Goal: Task Accomplishment & Management: Manage account settings

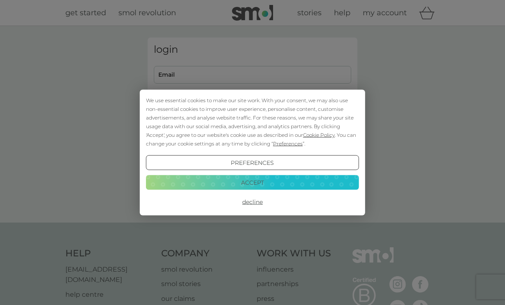
click at [283, 182] on button "Accept" at bounding box center [252, 181] width 213 height 15
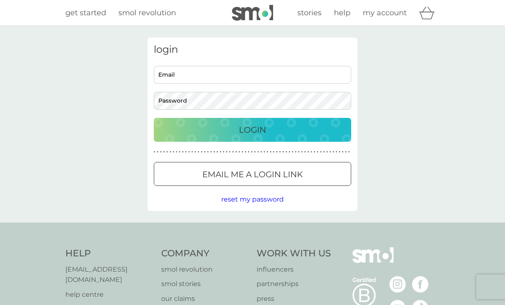
click at [225, 77] on input "Email" at bounding box center [253, 75] width 198 height 18
type input "katrinamatthewsphotography@gmail.com"
click at [230, 125] on div "Login" at bounding box center [252, 129] width 181 height 13
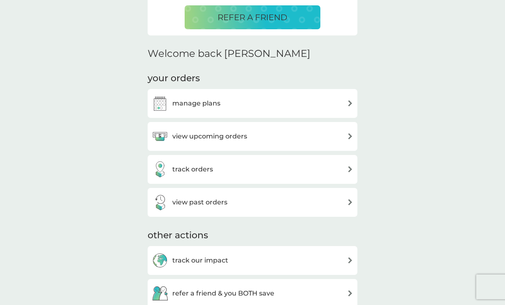
scroll to position [219, 0]
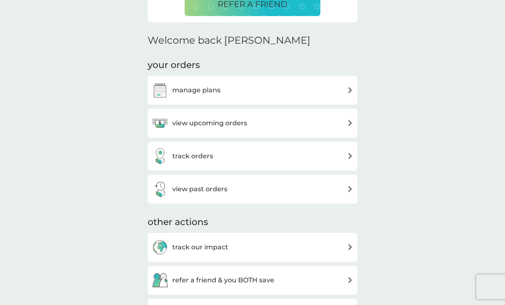
click at [352, 117] on div "view upcoming orders" at bounding box center [253, 123] width 202 height 16
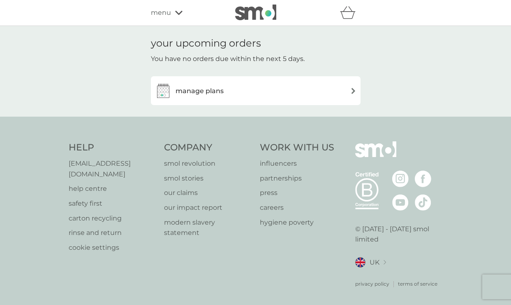
click at [353, 88] on img at bounding box center [354, 91] width 6 height 6
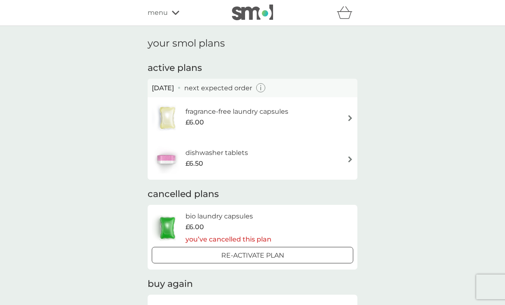
click at [283, 90] on div "[DATE] next expected order" at bounding box center [253, 88] width 202 height 11
click at [261, 89] on icon "button" at bounding box center [260, 88] width 1 height 4
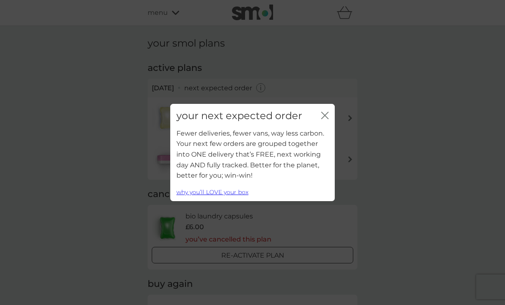
click at [325, 113] on icon "close" at bounding box center [324, 115] width 7 height 7
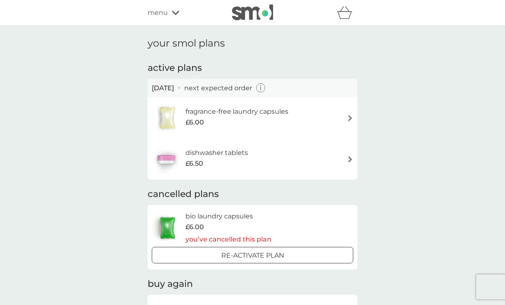
click at [244, 121] on div "£6.00" at bounding box center [237, 122] width 103 height 11
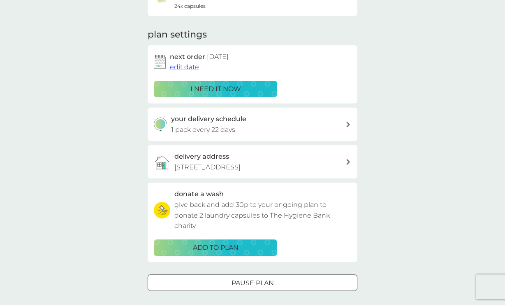
scroll to position [110, 0]
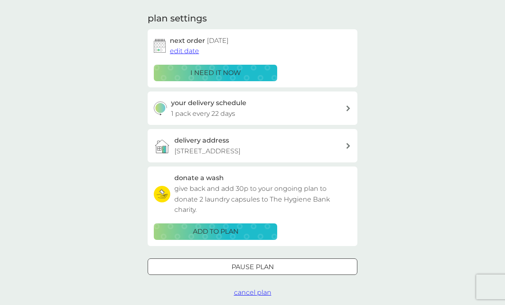
click at [195, 50] on span "edit date" at bounding box center [184, 51] width 29 height 8
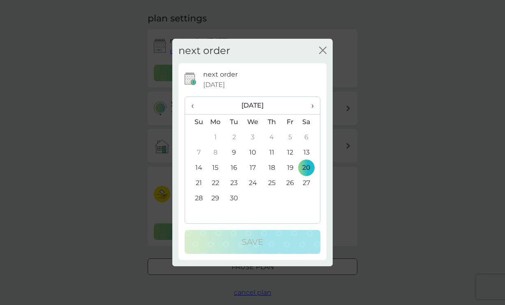
click at [237, 153] on td "9" at bounding box center [234, 152] width 19 height 15
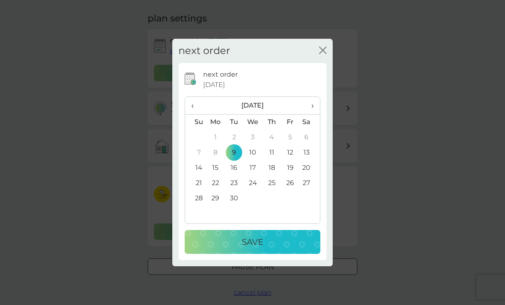
click at [263, 241] on p "Save" at bounding box center [252, 241] width 21 height 13
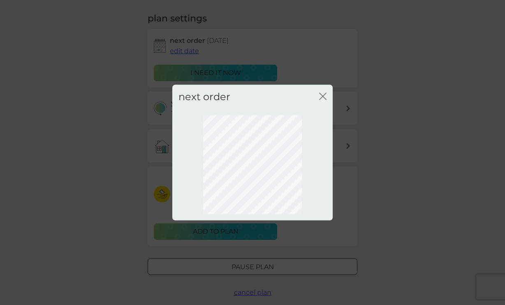
scroll to position [41, 0]
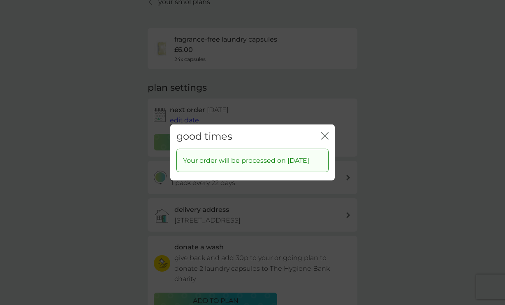
click at [324, 133] on icon "close" at bounding box center [323, 136] width 3 height 7
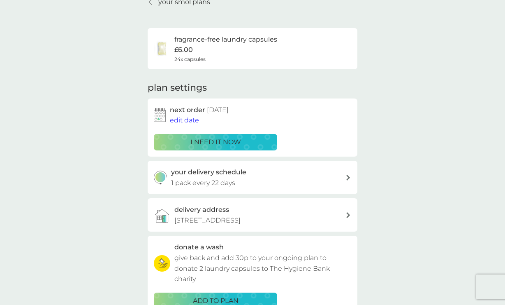
click at [349, 177] on icon at bounding box center [348, 177] width 4 height 6
select select "21"
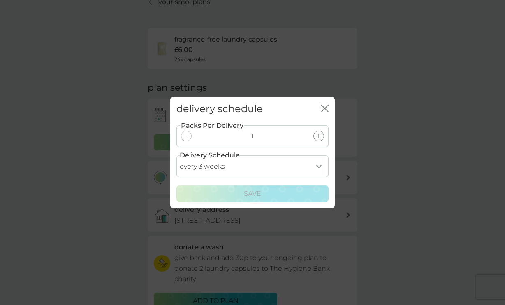
click at [319, 164] on select "every 1 week every 2 weeks every 3 weeks every 4 weeks every 5 weeks every 6 we…" at bounding box center [253, 166] width 152 height 22
click at [407, 140] on div "delivery schedule close Packs Per Delivery 1 Delivery Schedule every 1 week eve…" at bounding box center [252, 152] width 505 height 305
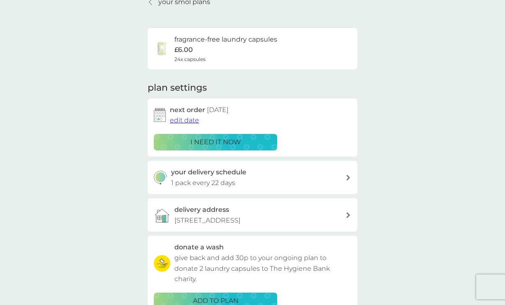
click at [348, 177] on icon at bounding box center [348, 177] width 4 height 6
select select "21"
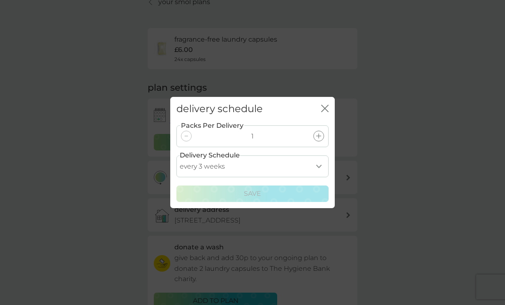
click at [326, 110] on icon "close" at bounding box center [324, 108] width 7 height 7
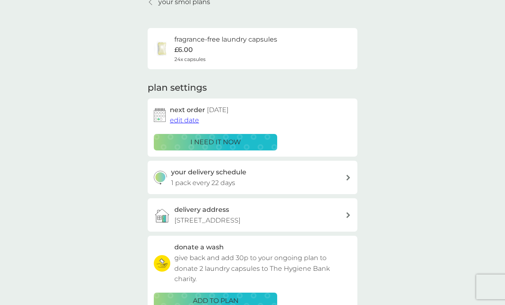
click at [346, 177] on div at bounding box center [348, 177] width 7 height 6
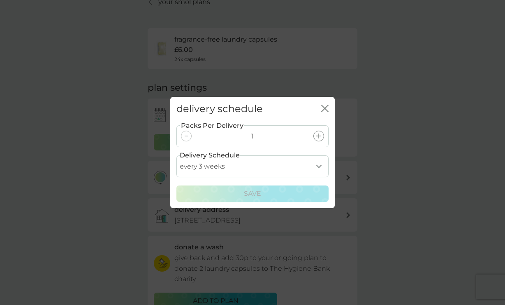
click at [325, 167] on select "every 1 week every 2 weeks every 3 weeks every 4 weeks every 5 weeks every 6 we…" at bounding box center [253, 166] width 152 height 22
select select "14"
click at [177, 155] on select "every 1 week every 2 weeks every 3 weeks every 4 weeks every 5 weeks every 6 we…" at bounding box center [253, 166] width 152 height 22
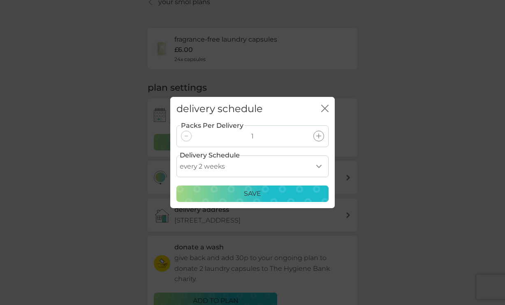
click at [296, 193] on div "Save" at bounding box center [253, 193] width 142 height 11
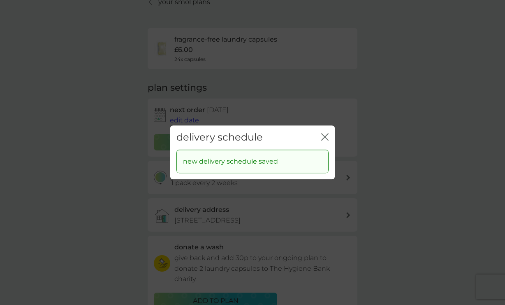
click at [326, 136] on icon "close" at bounding box center [324, 136] width 7 height 7
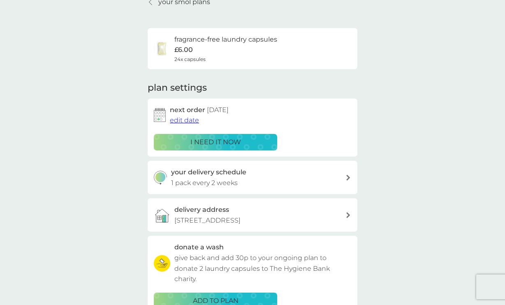
scroll to position [0, 0]
